Goal: Find contact information: Find contact information

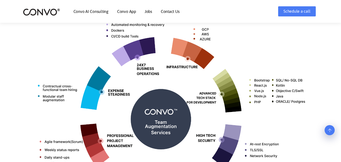
scroll to position [203, 0]
click at [169, 13] on link "Contact Us" at bounding box center [170, 11] width 19 height 4
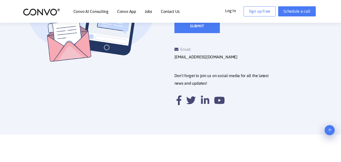
scroll to position [211, 0]
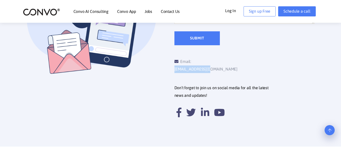
drag, startPoint x: 230, startPoint y: 61, endPoint x: 192, endPoint y: 63, distance: 38.9
click at [192, 63] on div "Email: support@convo.com" at bounding box center [209, 65] width 70 height 15
copy link "[EMAIL_ADDRESS][DOMAIN_NAME]"
